Goal: Transaction & Acquisition: Purchase product/service

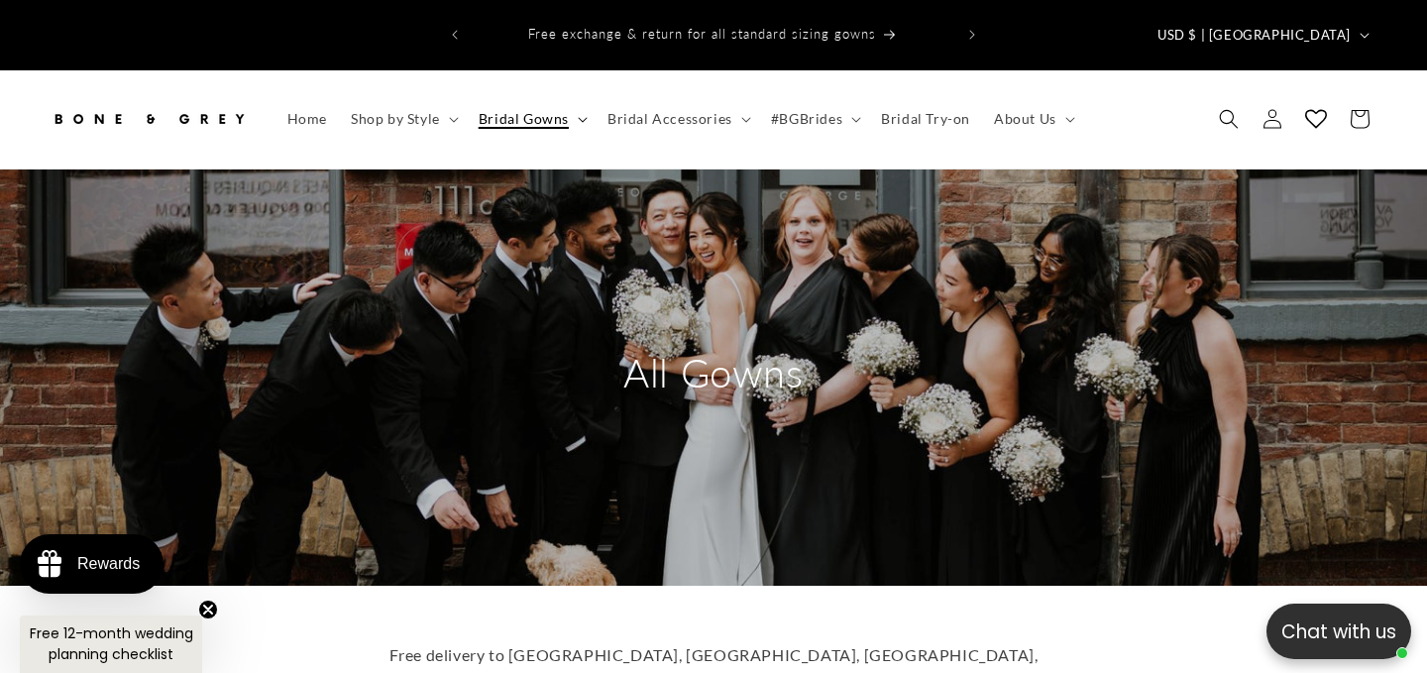
click at [523, 110] on span "Bridal Gowns" at bounding box center [524, 119] width 90 height 18
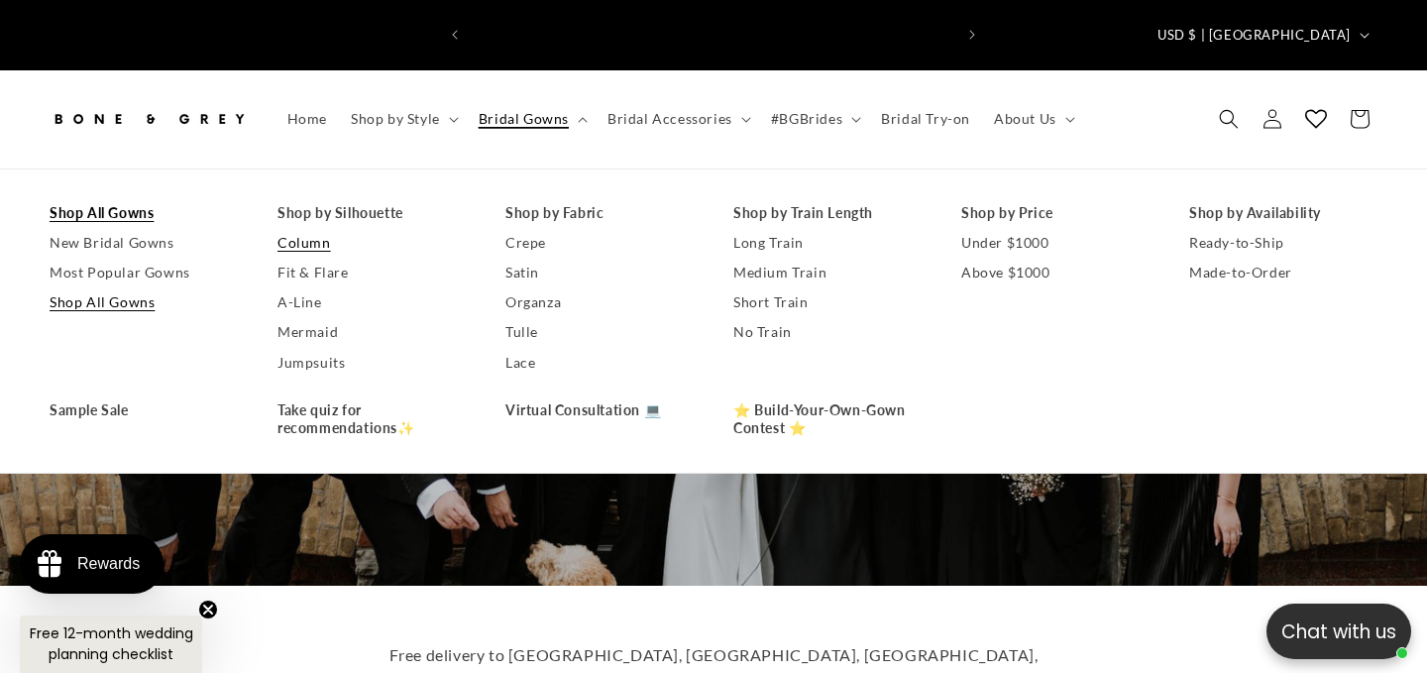
scroll to position [0, 963]
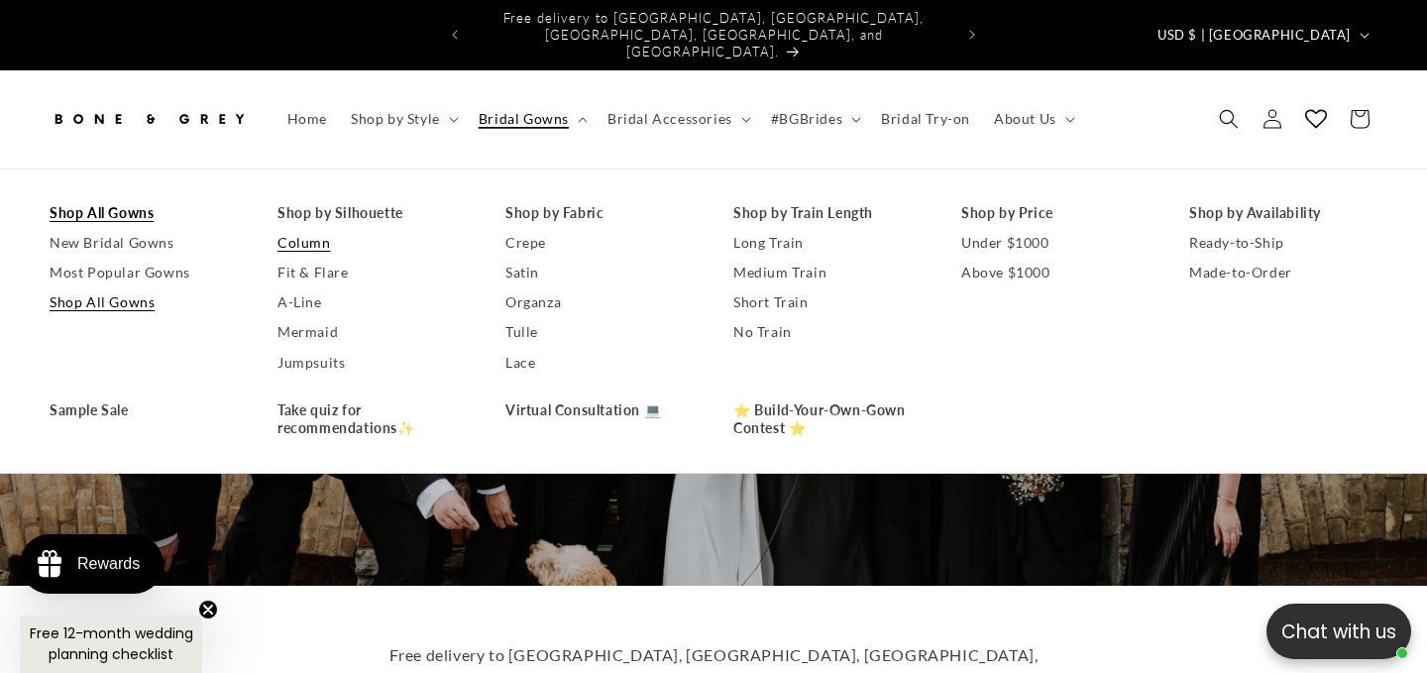
click at [315, 228] on link "Column" at bounding box center [371, 243] width 188 height 30
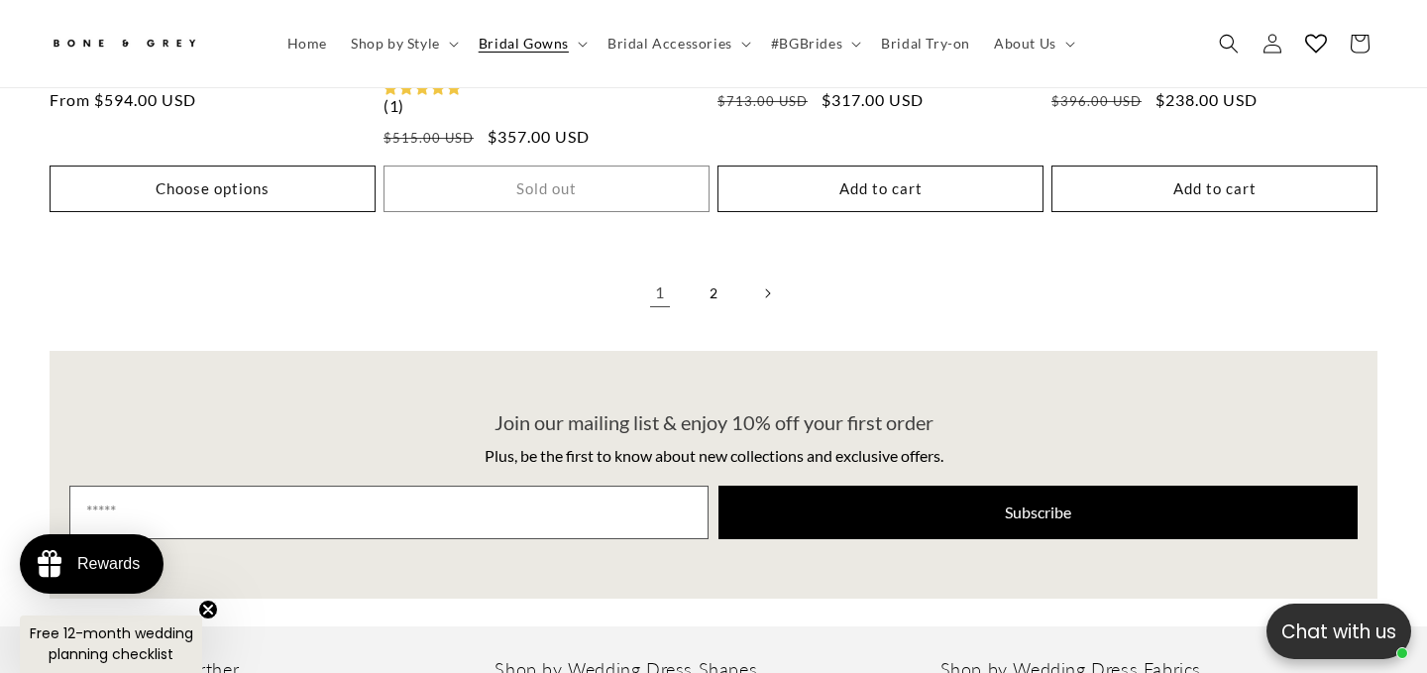
scroll to position [4440, 0]
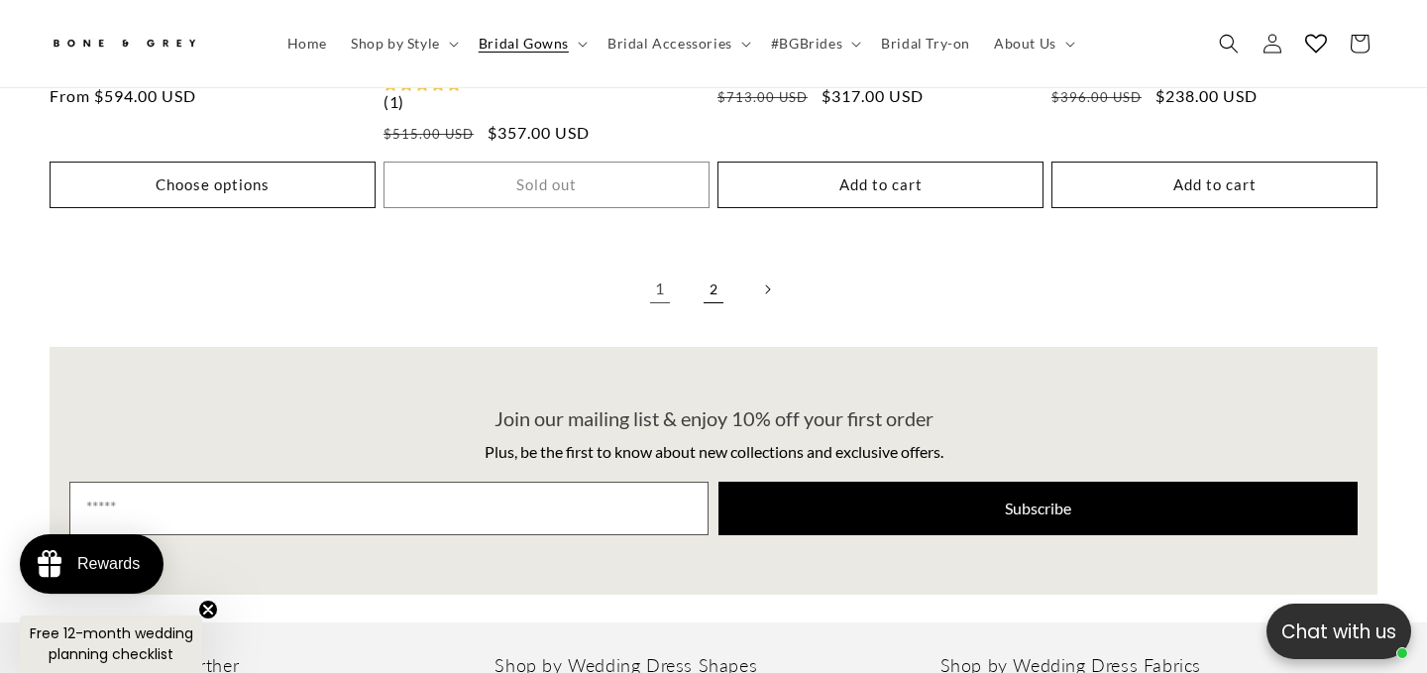
click at [721, 267] on link "2" at bounding box center [714, 289] width 44 height 44
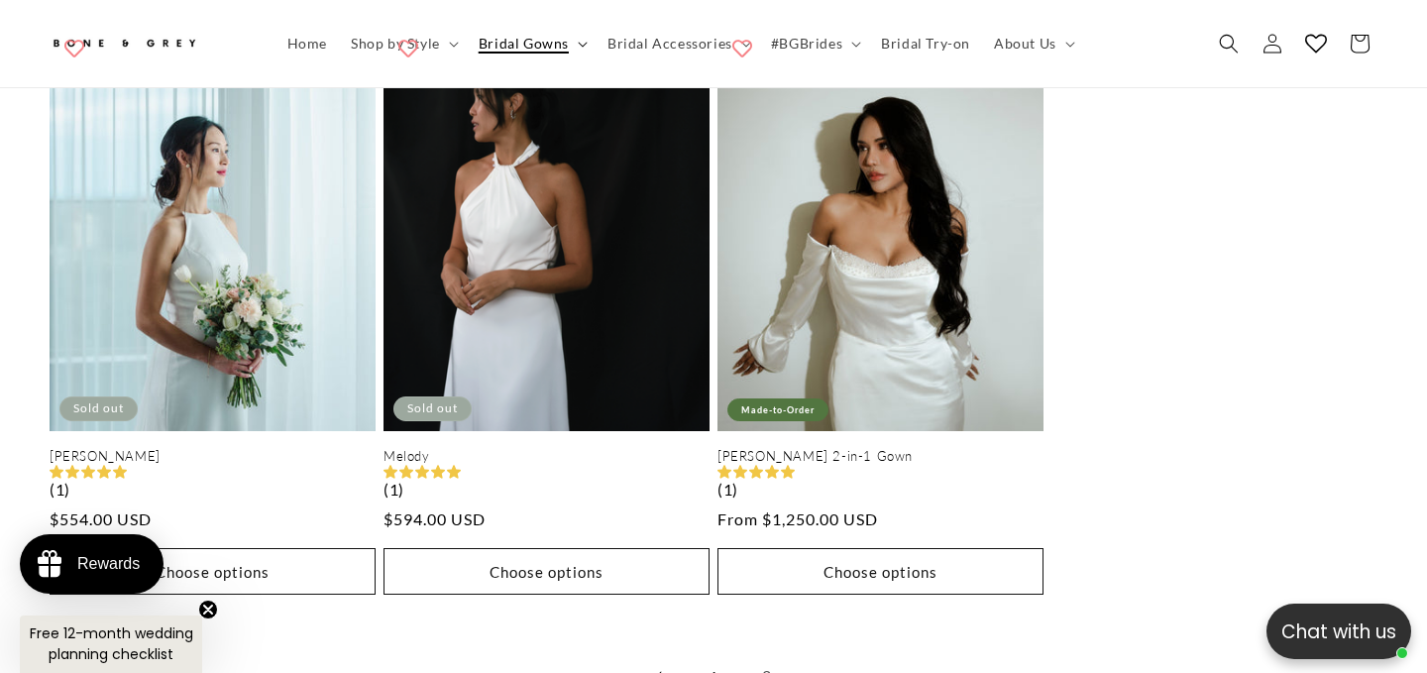
click at [521, 53] on summary "Bridal Gowns" at bounding box center [531, 44] width 129 height 42
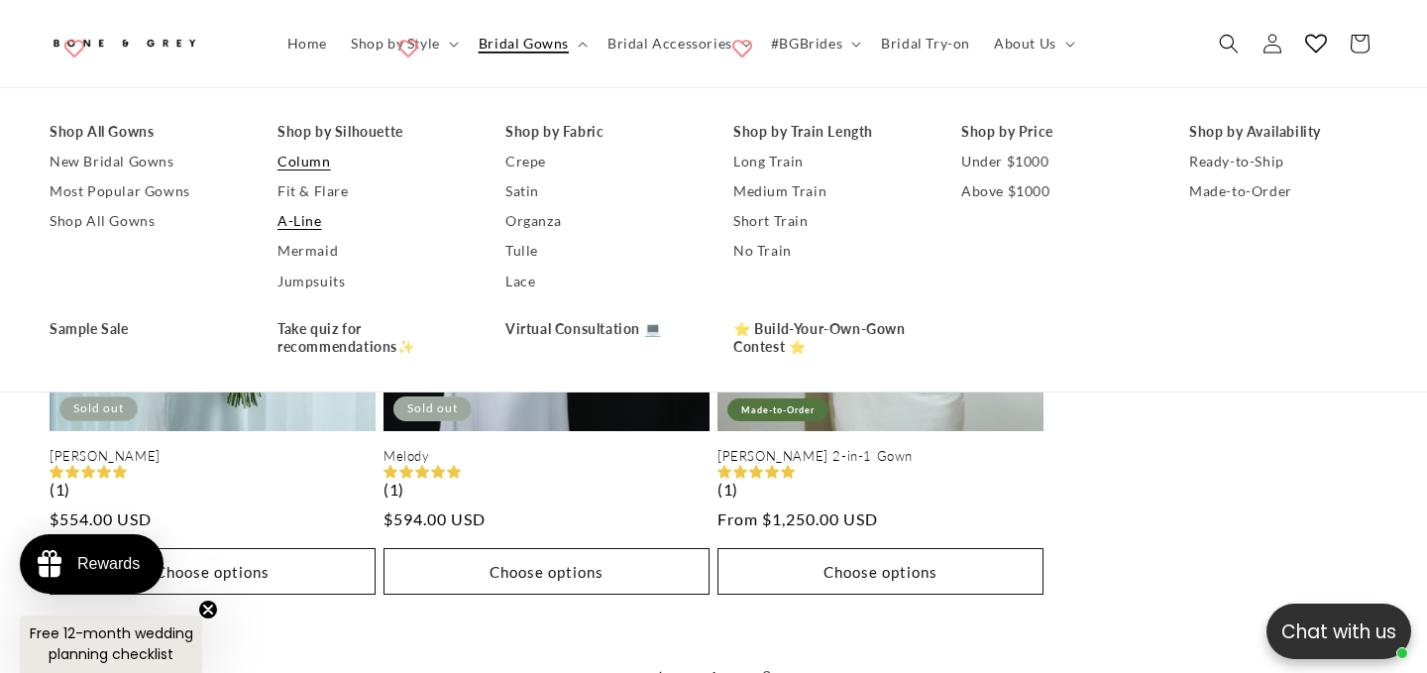
click at [309, 223] on link "A-Line" at bounding box center [371, 222] width 188 height 30
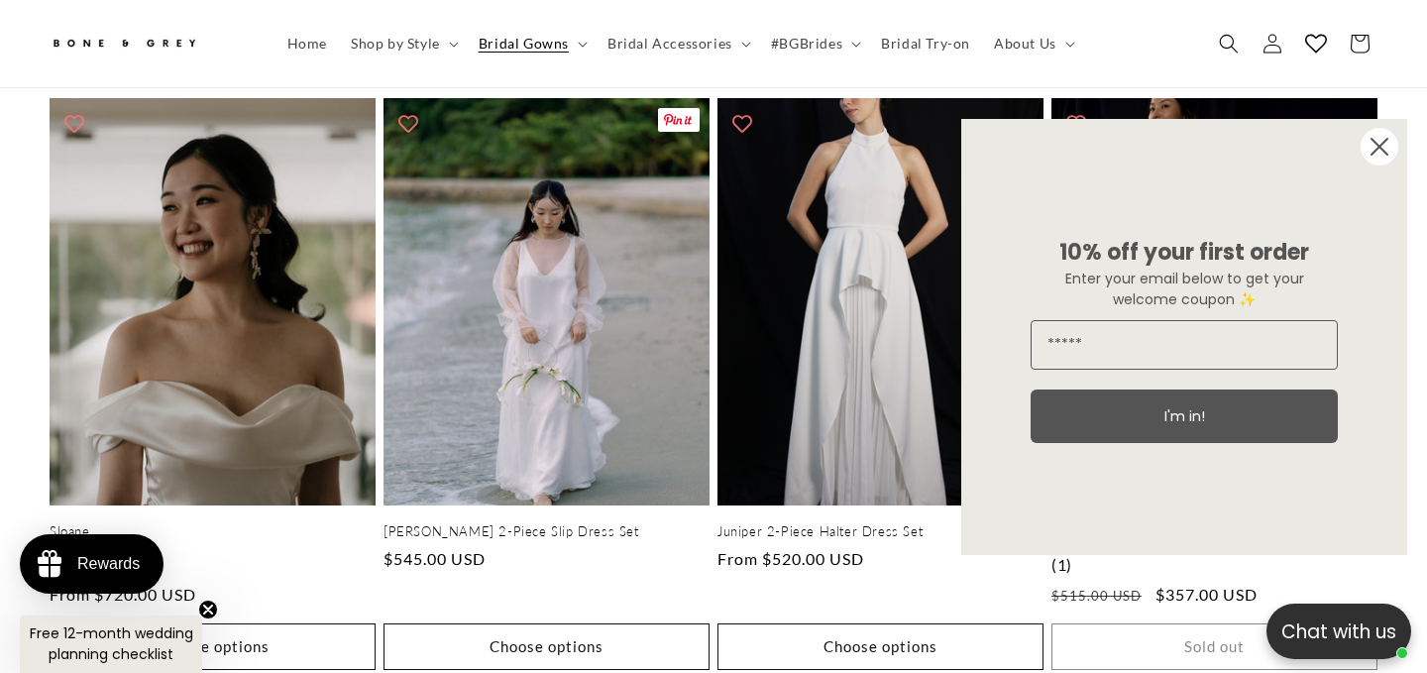
scroll to position [1130, 0]
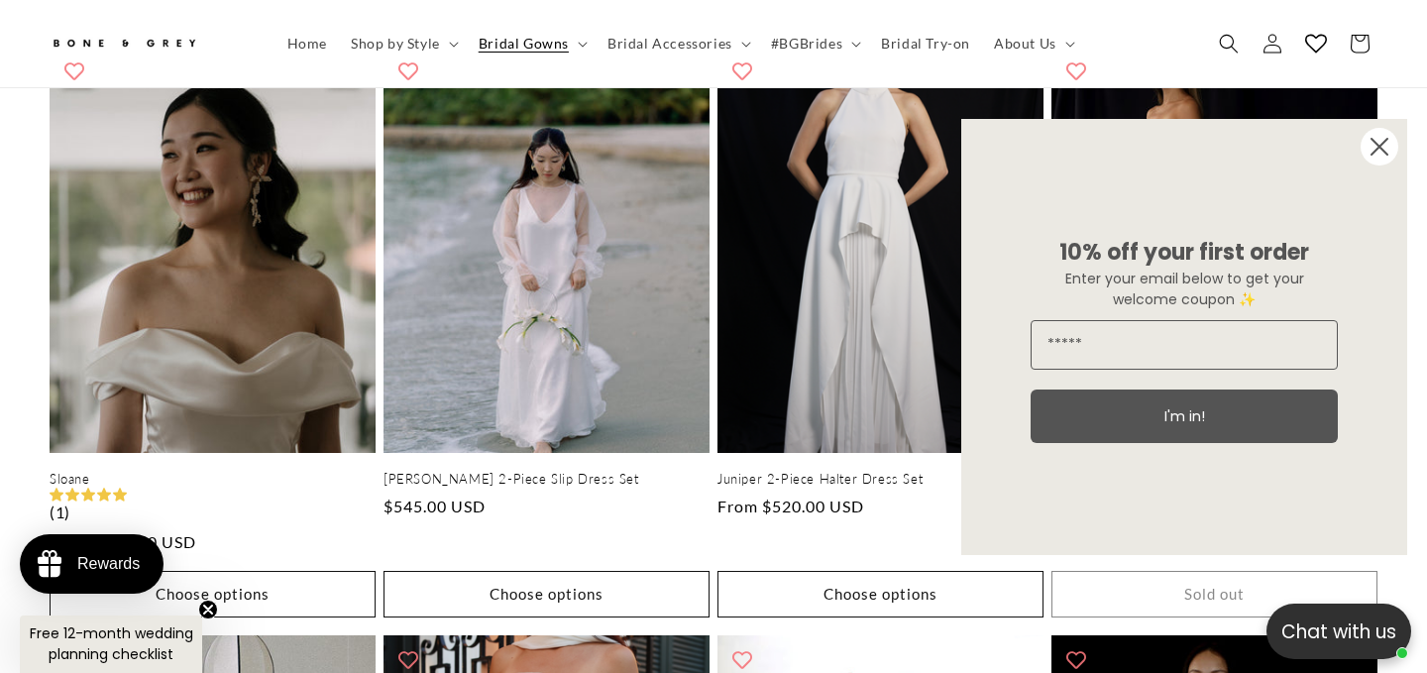
click at [1384, 143] on circle "Close dialog" at bounding box center [1379, 147] width 38 height 38
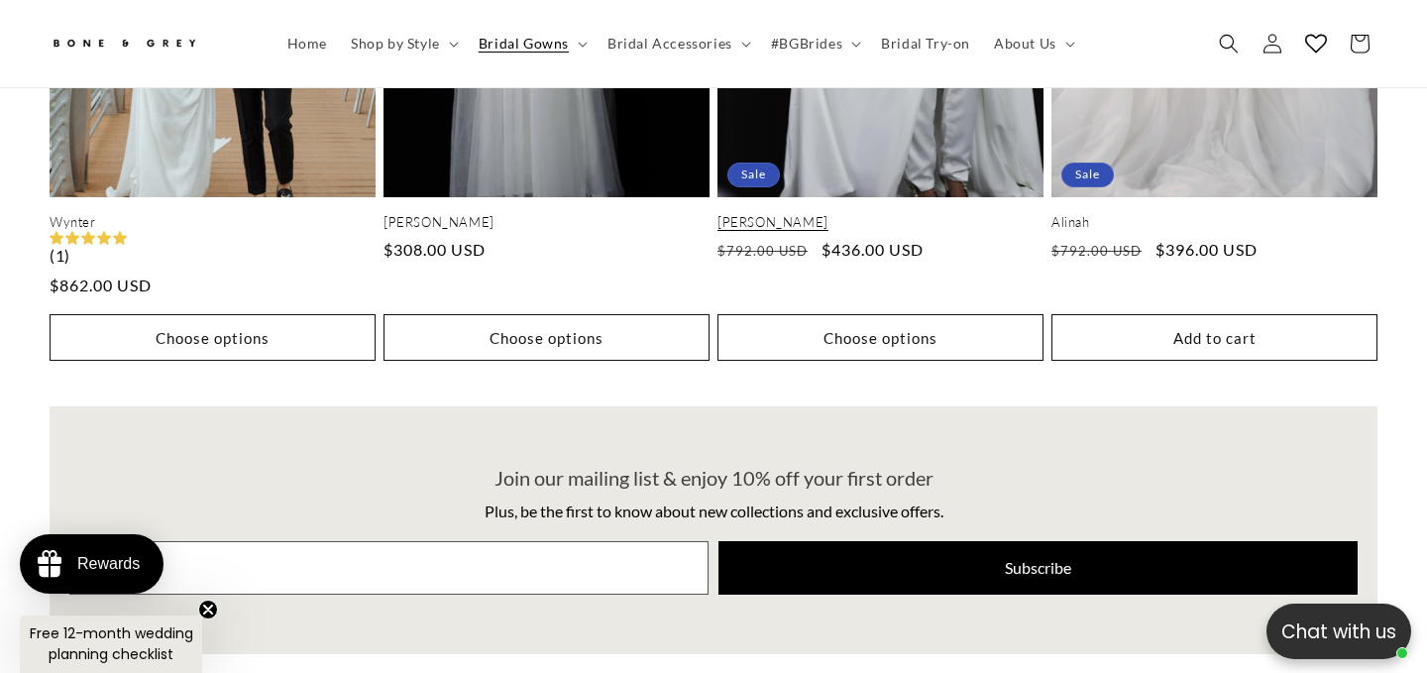
scroll to position [2329, 0]
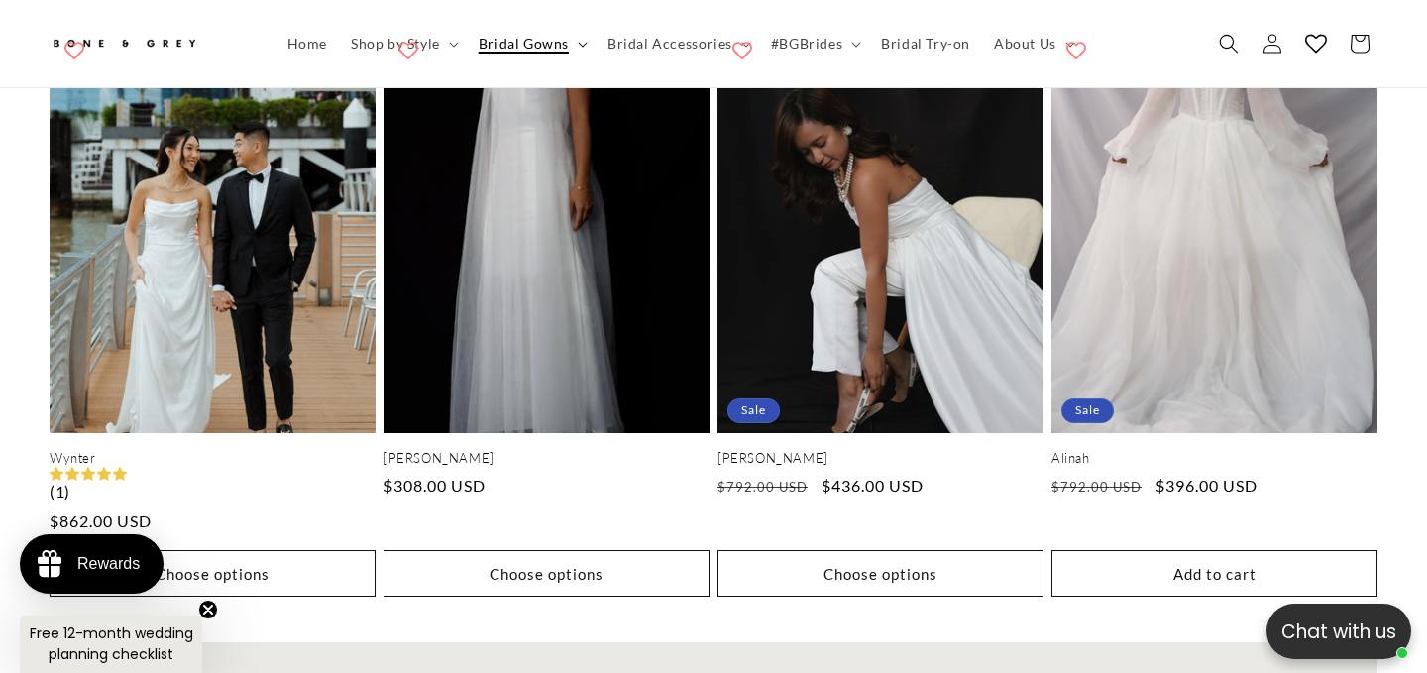
click at [515, 43] on span "Bridal Gowns" at bounding box center [524, 44] width 90 height 18
